Goal: Task Accomplishment & Management: Use online tool/utility

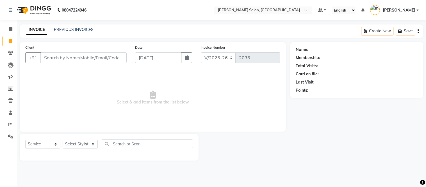
select select "6469"
select select "service"
click at [11, 122] on icon at bounding box center [10, 124] width 4 height 4
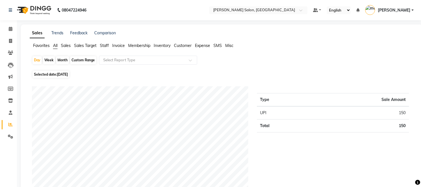
click at [62, 62] on div "Month" at bounding box center [62, 60] width 13 height 8
select select "9"
select select "2025"
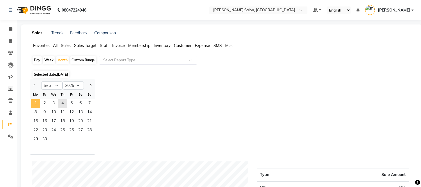
click at [37, 104] on span "1" at bounding box center [35, 103] width 9 height 9
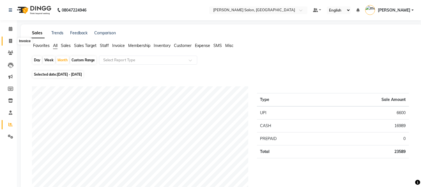
click at [10, 40] on icon at bounding box center [10, 41] width 3 height 4
select select "service"
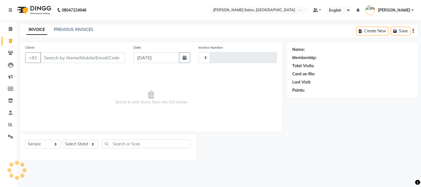
type input "2036"
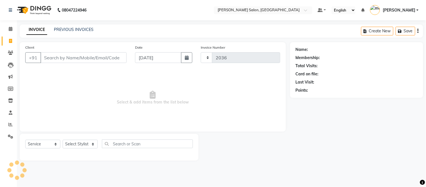
select select "6469"
click at [9, 40] on icon at bounding box center [10, 41] width 3 height 4
select select "service"
type input "2036"
select select "6469"
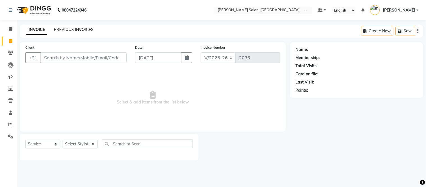
click at [72, 30] on link "PREVIOUS INVOICES" at bounding box center [74, 29] width 40 height 5
